Goal: Task Accomplishment & Management: Manage account settings

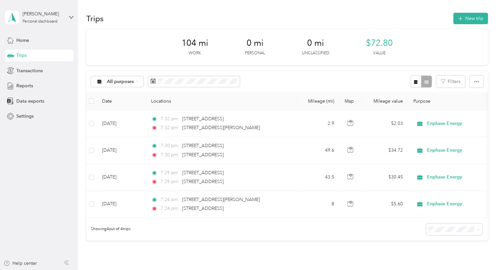
click at [460, 24] on button "New trip" at bounding box center [471, 18] width 35 height 11
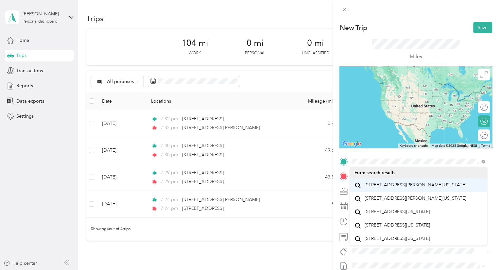
click at [382, 188] on span "[STREET_ADDRESS][PERSON_NAME][US_STATE]" at bounding box center [416, 185] width 102 height 6
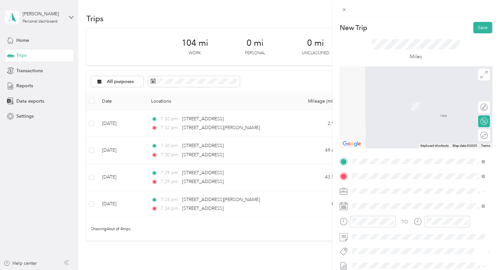
click at [385, 198] on span "[STREET_ADDRESS][US_STATE]" at bounding box center [397, 200] width 65 height 6
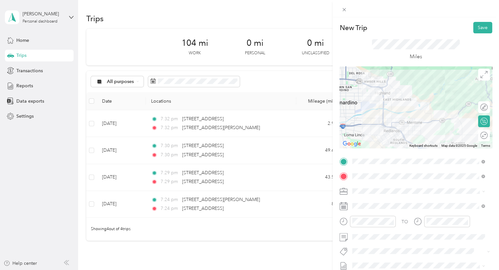
click at [396, 129] on div at bounding box center [416, 107] width 153 height 82
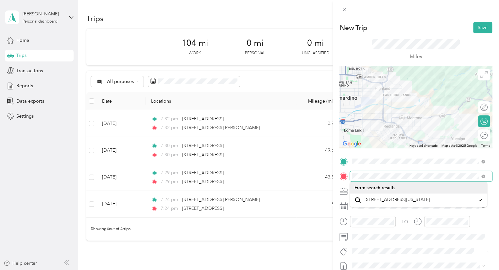
scroll to position [0, 8]
click at [495, 177] on div "New Trip Save This trip cannot be edited because it is either under review, app…" at bounding box center [416, 152] width 167 height 270
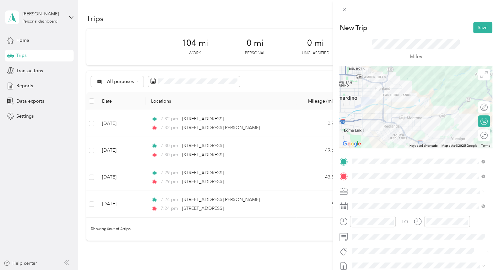
click at [480, 34] on div "Miles" at bounding box center [416, 49] width 153 height 33
click at [479, 29] on button "Save" at bounding box center [483, 27] width 19 height 11
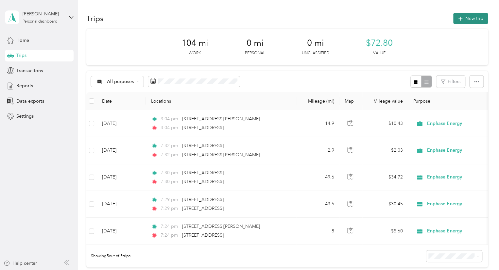
click at [473, 23] on button "New trip" at bounding box center [471, 18] width 35 height 11
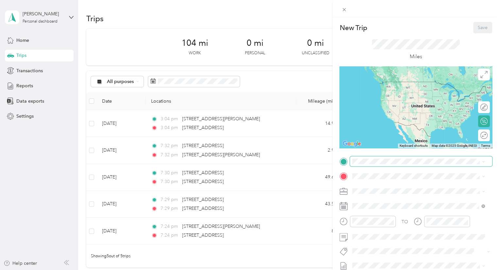
click at [375, 166] on span at bounding box center [421, 161] width 142 height 10
click at [396, 188] on span "[STREET_ADDRESS][US_STATE]" at bounding box center [397, 185] width 65 height 6
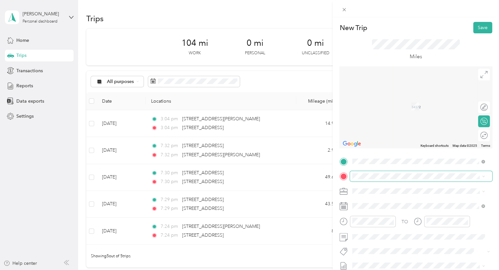
click at [363, 181] on span at bounding box center [421, 176] width 142 height 10
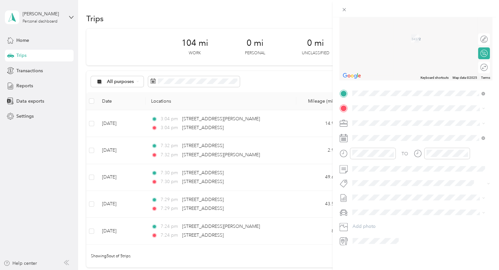
click at [381, 126] on span "[STREET_ADDRESS][US_STATE]" at bounding box center [397, 125] width 65 height 6
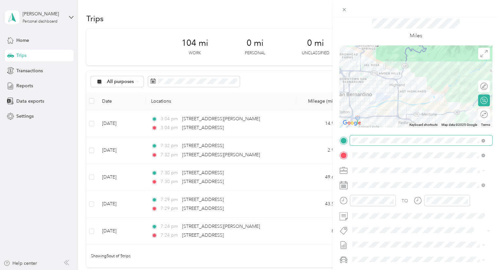
scroll to position [16, 0]
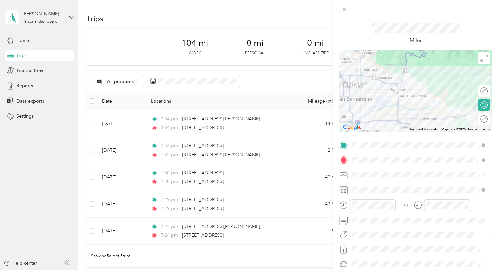
click at [374, 96] on div at bounding box center [416, 91] width 153 height 82
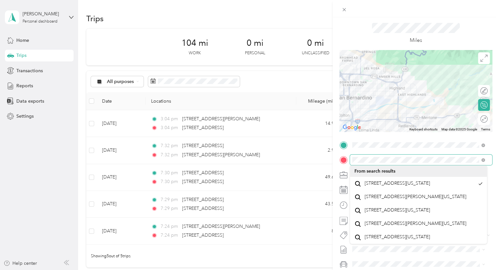
scroll to position [0, 34]
click at [496, 153] on html "[PERSON_NAME] Personal dashboard Home Trips Transactions Reports Data exports S…" at bounding box center [248, 135] width 496 height 270
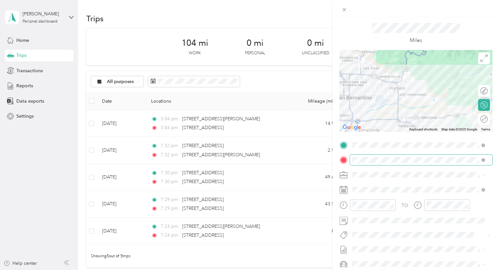
scroll to position [0, 0]
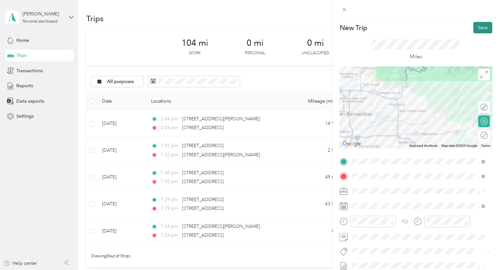
click at [479, 32] on button "Save" at bounding box center [483, 27] width 19 height 11
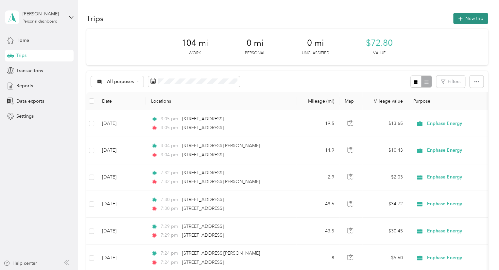
click at [471, 20] on button "New trip" at bounding box center [471, 18] width 35 height 11
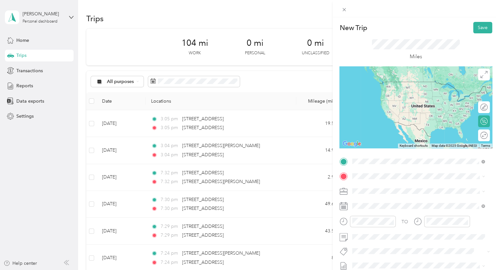
click at [387, 188] on span "[STREET_ADDRESS][US_STATE]" at bounding box center [397, 185] width 65 height 6
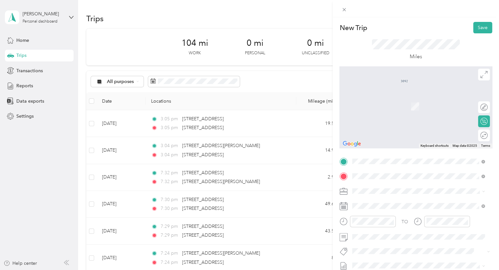
click at [391, 100] on span "[STREET_ADDRESS][PERSON_NAME][US_STATE]" at bounding box center [416, 97] width 102 height 6
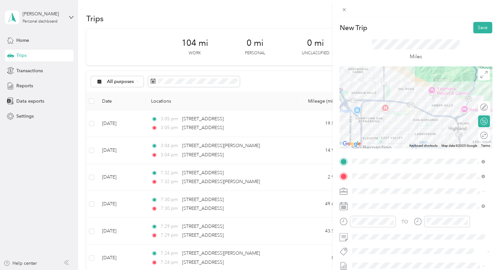
click at [415, 124] on div at bounding box center [416, 107] width 153 height 82
click at [427, 114] on div at bounding box center [416, 107] width 153 height 82
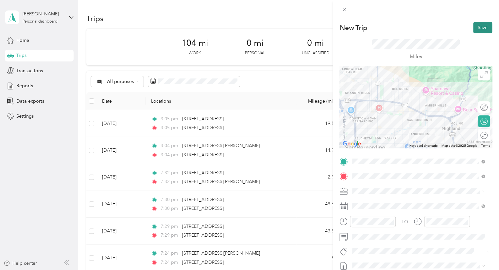
click at [477, 28] on button "Save" at bounding box center [483, 27] width 19 height 11
